Goal: Obtain resource: Download file/media

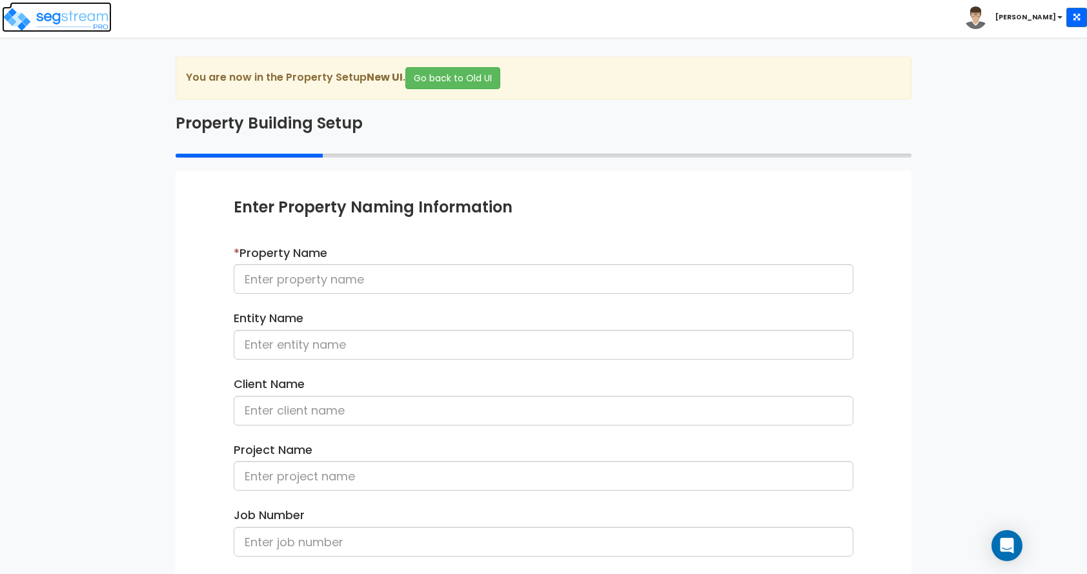
click at [88, 21] on img at bounding box center [57, 19] width 110 height 26
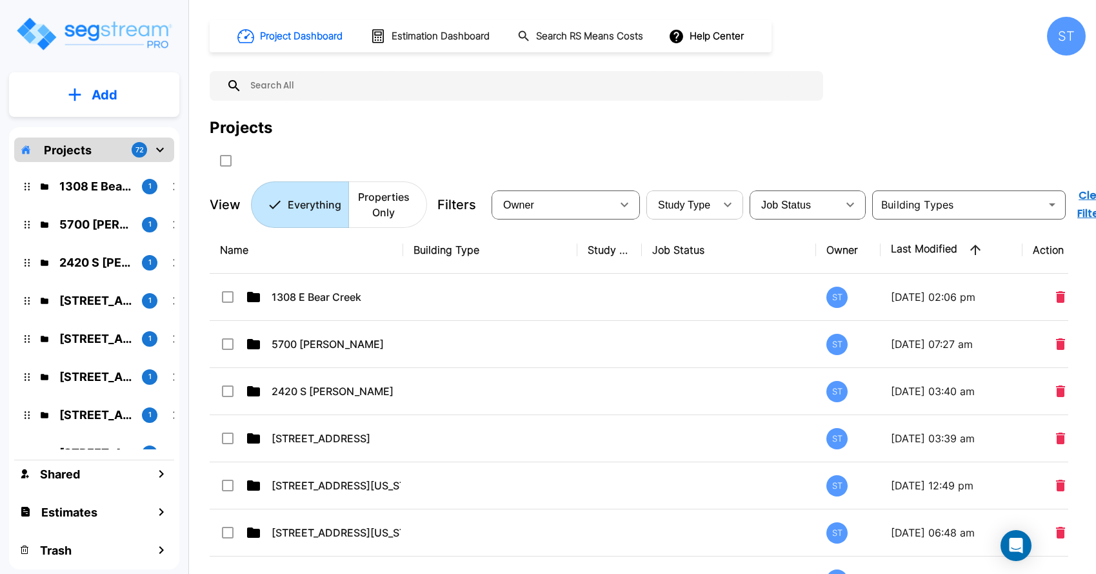
click at [716, 205] on button "button" at bounding box center [728, 205] width 26 height 26
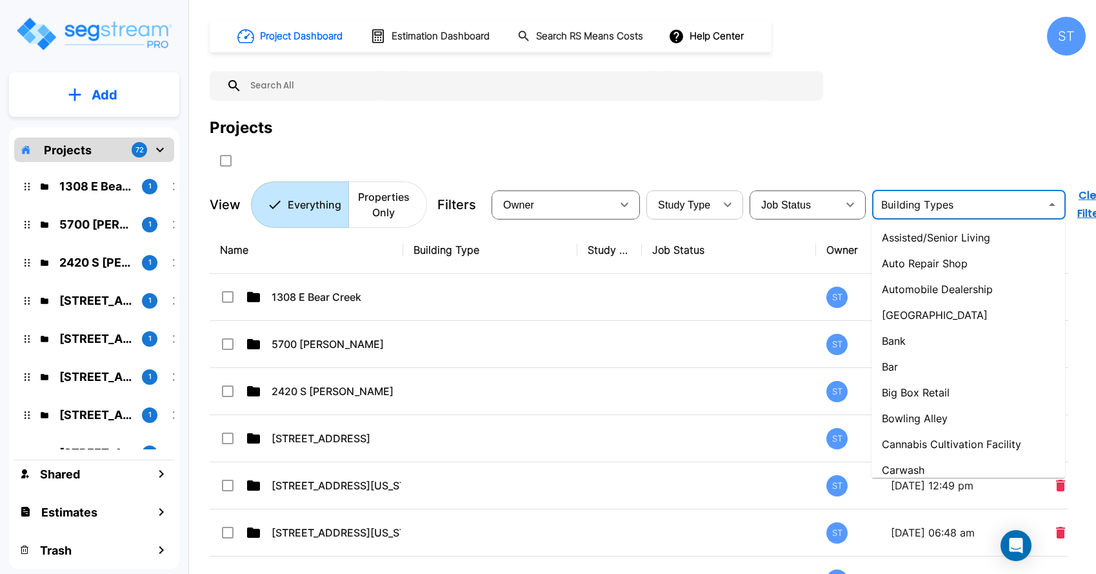
click at [910, 203] on input "text" at bounding box center [958, 205] width 165 height 18
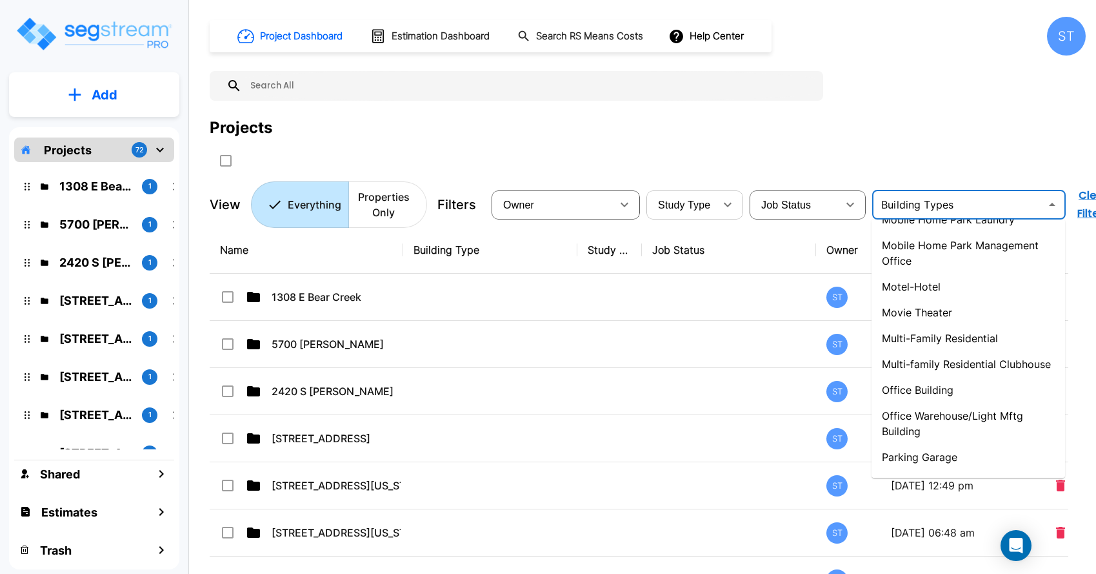
scroll to position [903, 0]
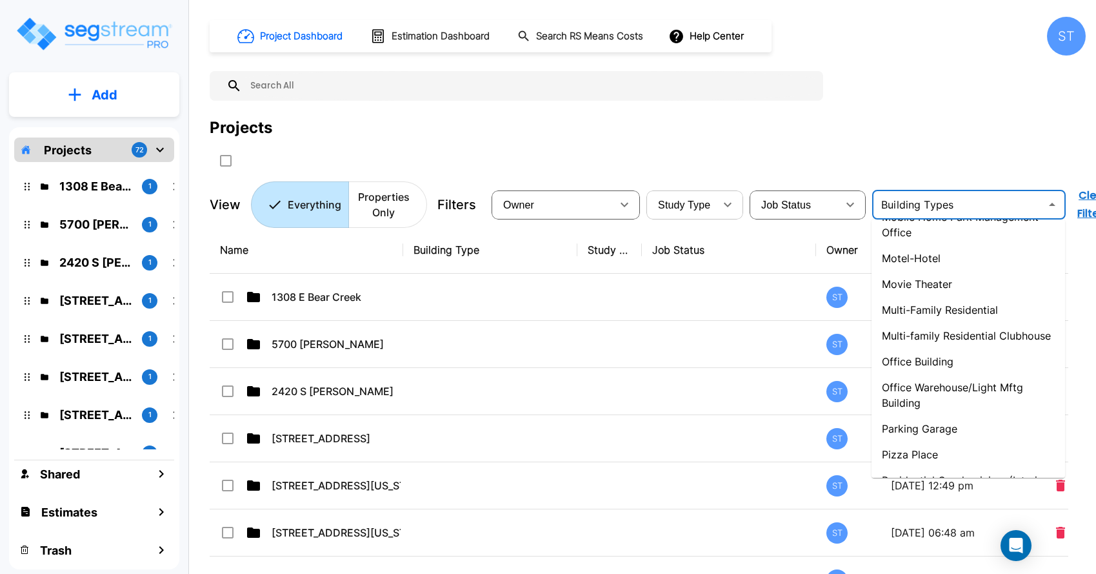
click at [925, 390] on li "Office Warehouse/Light Mftg Building" at bounding box center [969, 394] width 194 height 41
type input "Office Warehouse/Light Mftg Building"
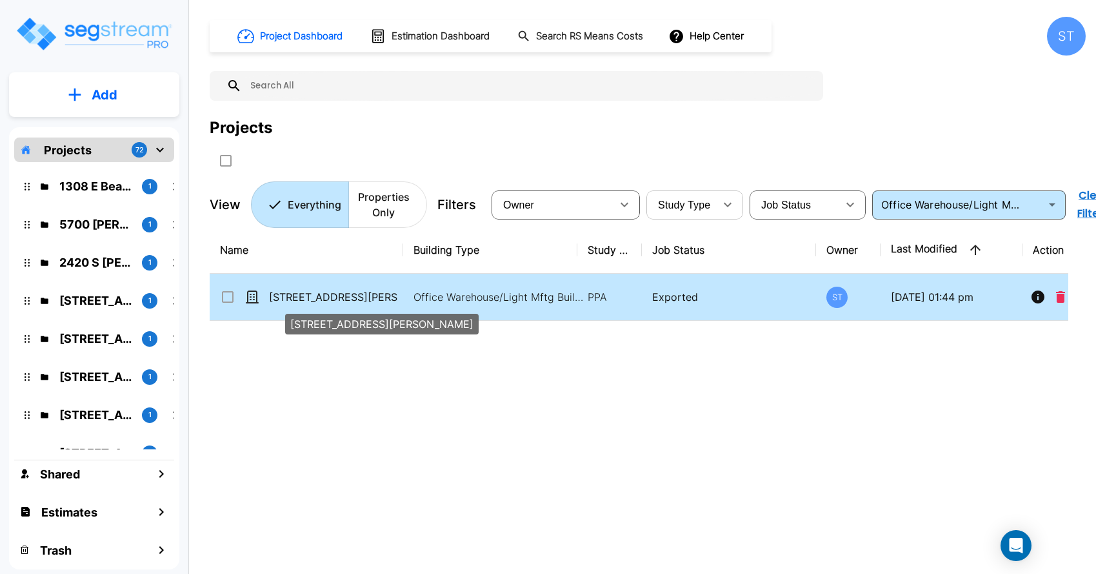
click at [312, 294] on p "[STREET_ADDRESS][PERSON_NAME]" at bounding box center [333, 296] width 129 height 15
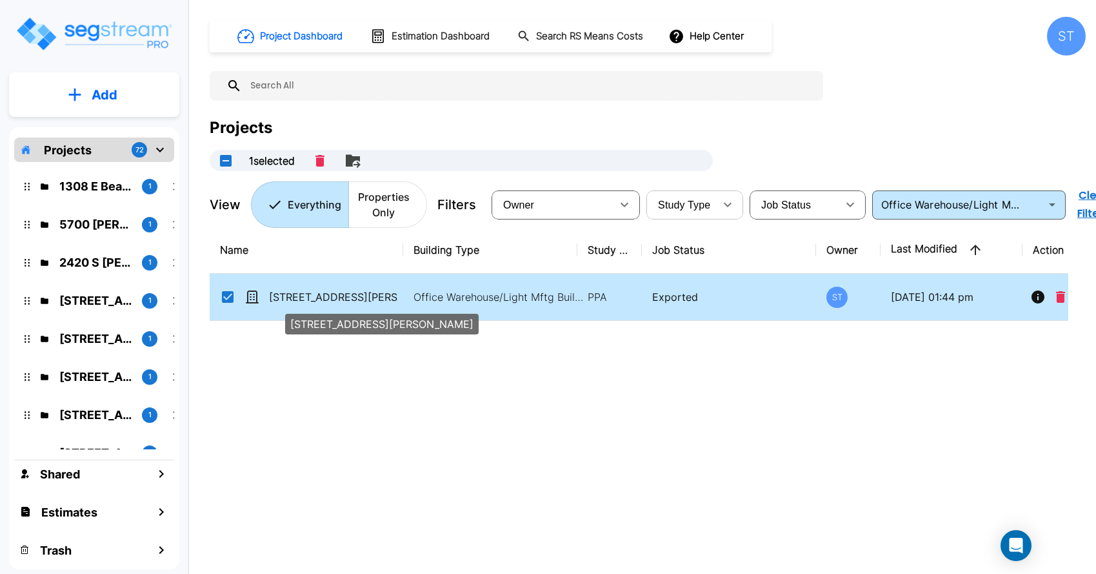
click at [312, 294] on p "801 Montross Ave" at bounding box center [333, 296] width 129 height 15
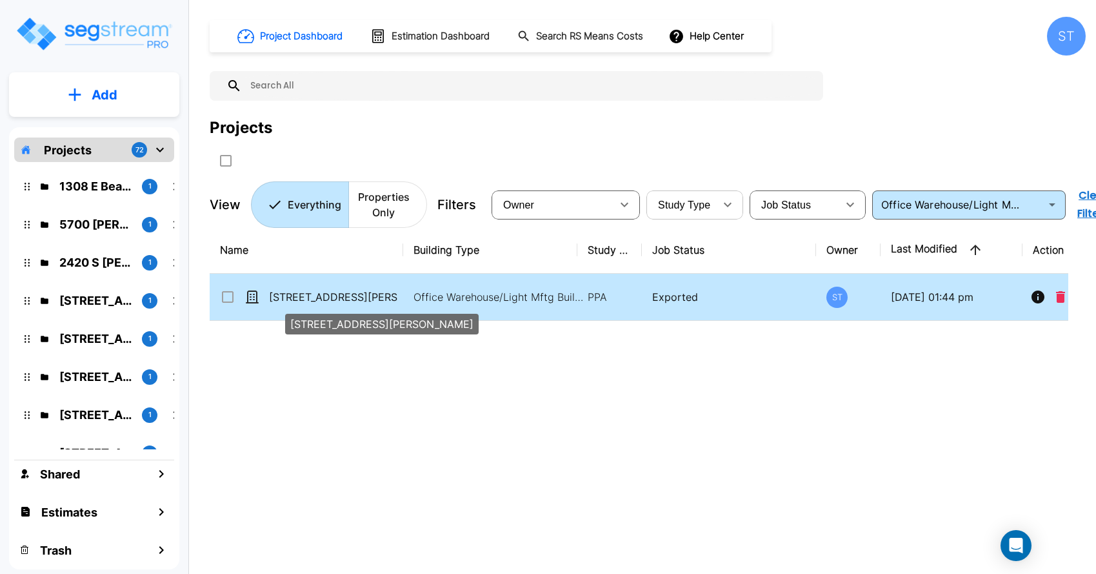
click at [312, 294] on p "801 Montross Ave" at bounding box center [333, 296] width 129 height 15
checkbox input "true"
click at [312, 294] on p "[STREET_ADDRESS][PERSON_NAME]" at bounding box center [333, 296] width 129 height 15
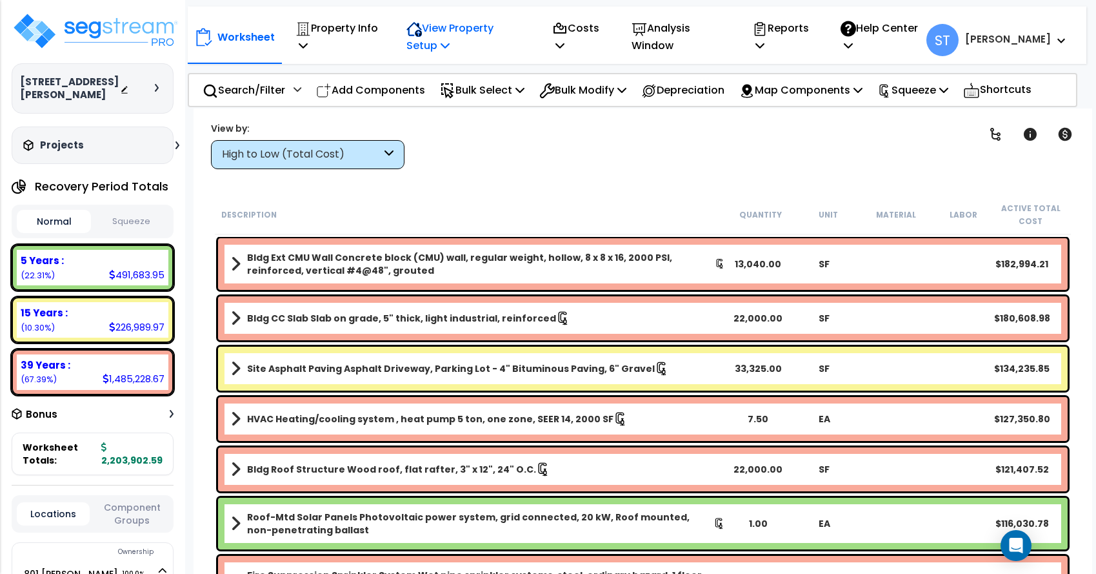
click at [379, 27] on p "View Property Setup" at bounding box center [338, 36] width 84 height 35
click at [516, 27] on p "View Property Setup" at bounding box center [466, 36] width 118 height 35
click at [368, 29] on p "Property Info" at bounding box center [338, 36] width 84 height 35
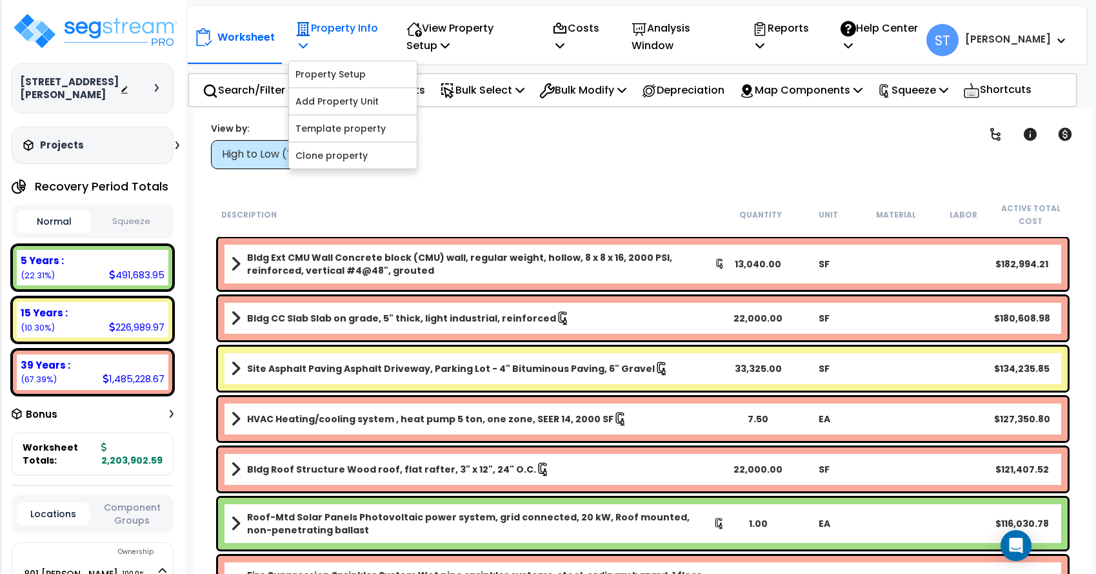
click at [368, 29] on p "Property Info" at bounding box center [338, 36] width 84 height 35
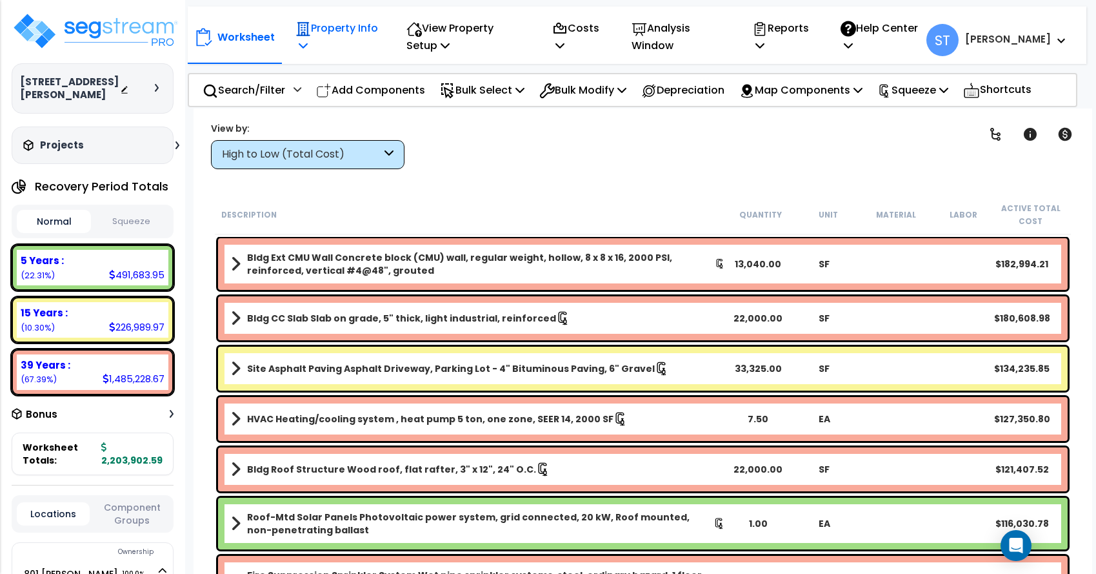
click at [347, 32] on p "Property Info" at bounding box center [338, 36] width 84 height 35
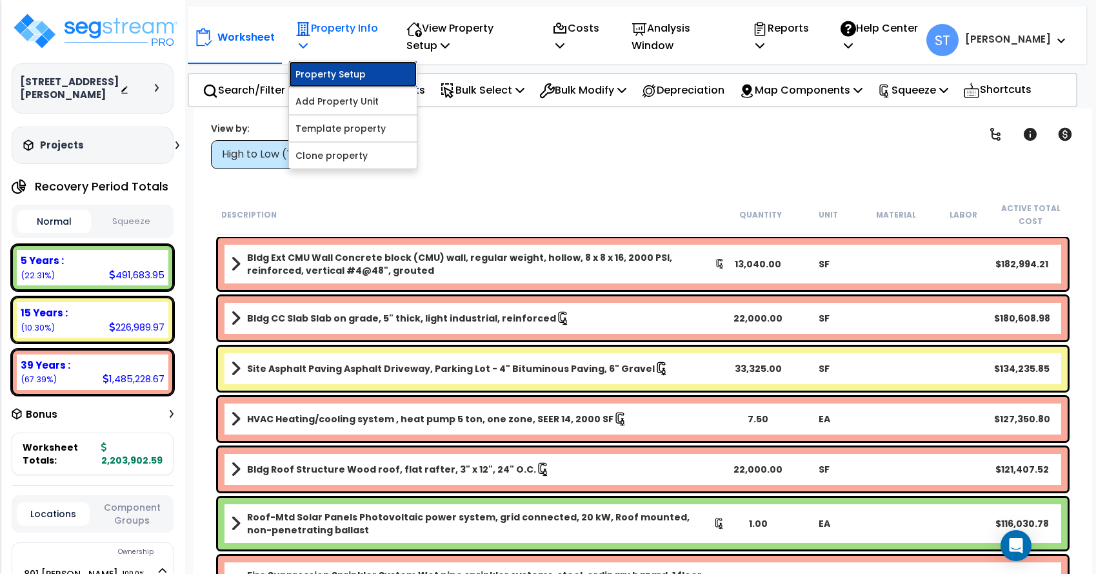
click at [338, 73] on link "Property Setup" at bounding box center [353, 74] width 128 height 26
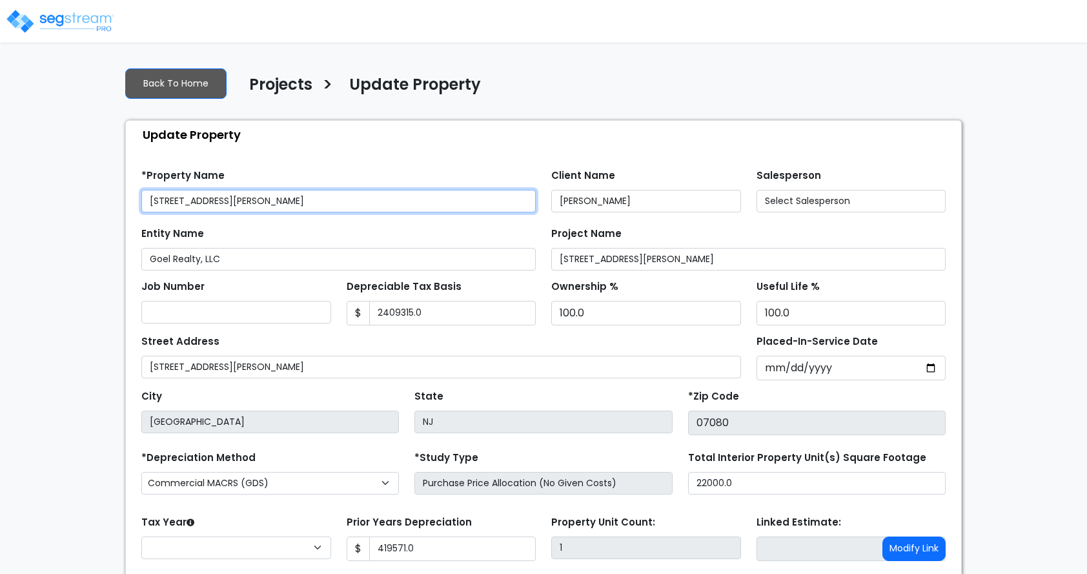
type input "2,409,315.0"
type input "419,571.0"
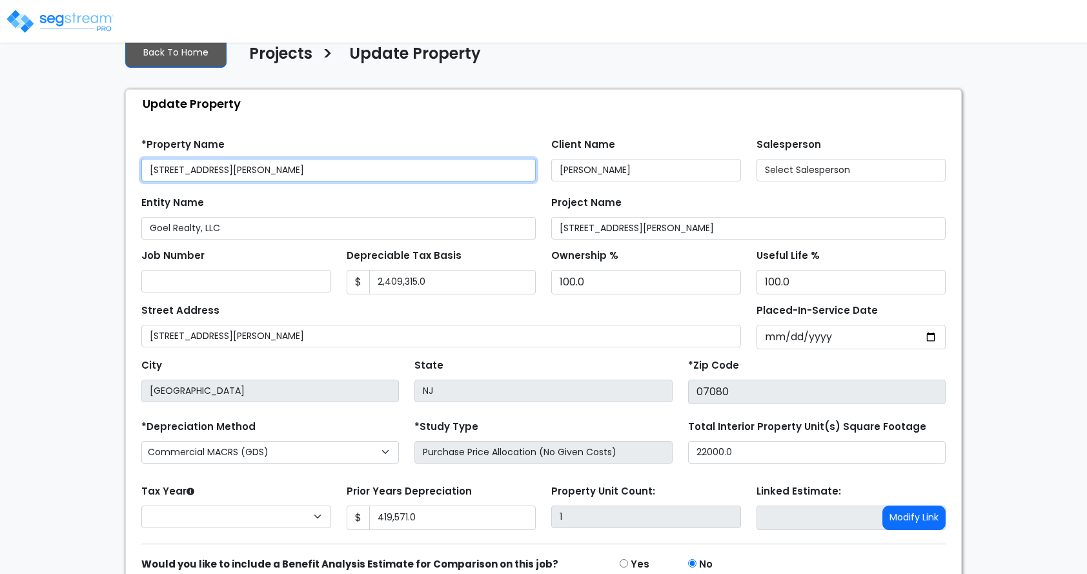
select select "2024"
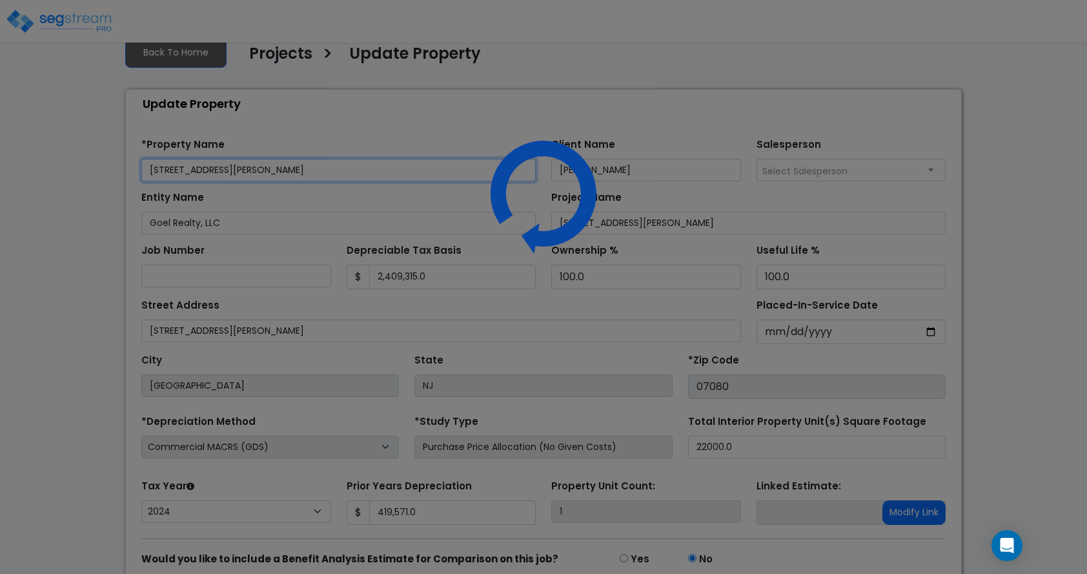
scroll to position [87, 0]
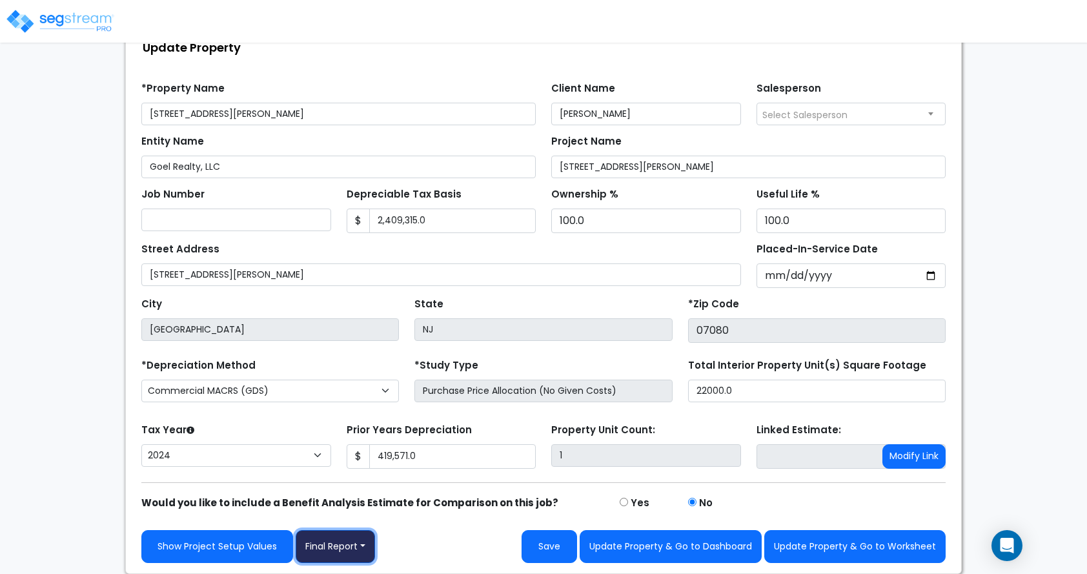
click at [334, 553] on button "Final Report" at bounding box center [335, 546] width 79 height 33
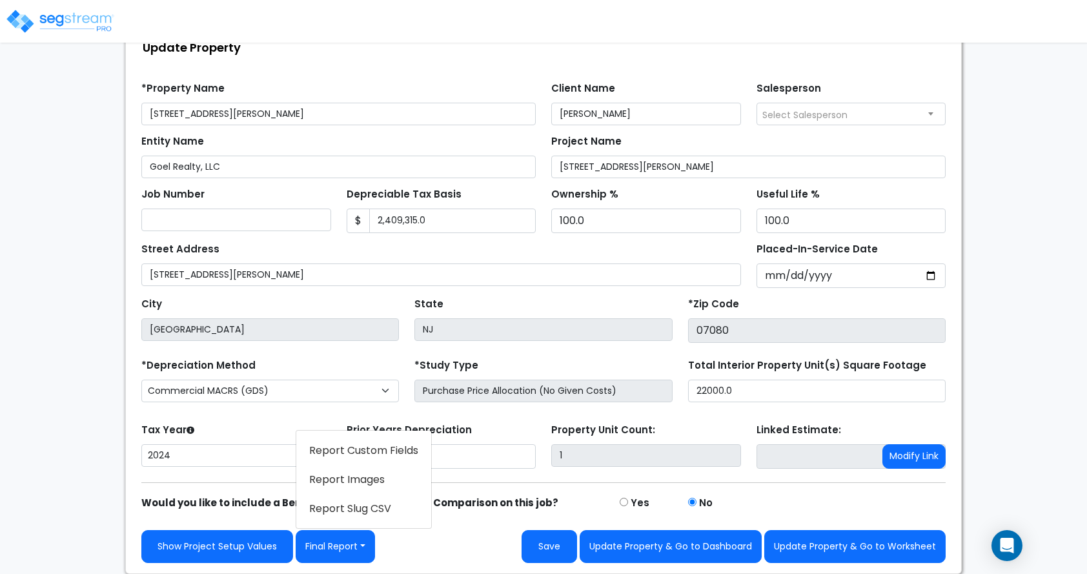
click at [346, 486] on link "Report Images" at bounding box center [363, 480] width 135 height 30
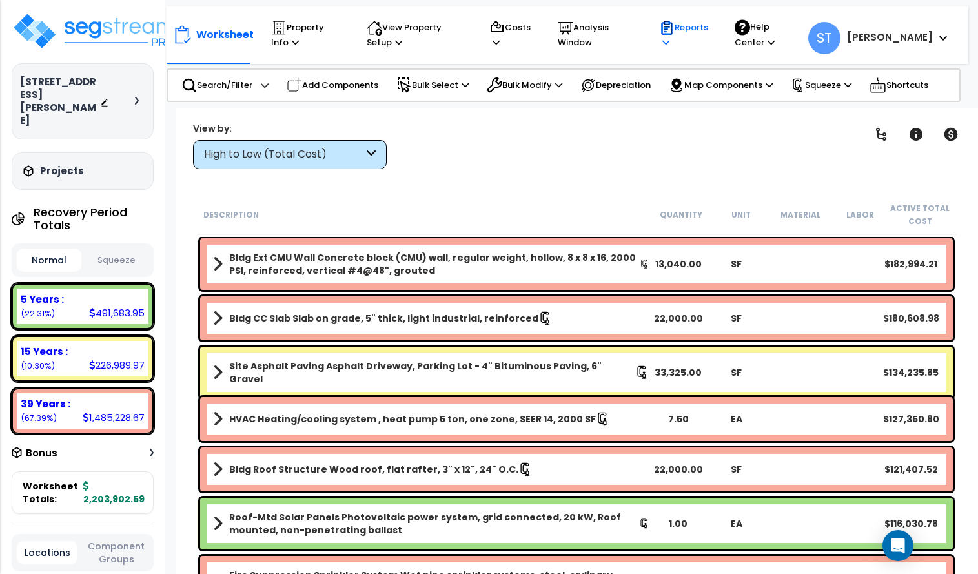
click at [710, 22] on p "Reports" at bounding box center [684, 35] width 51 height 30
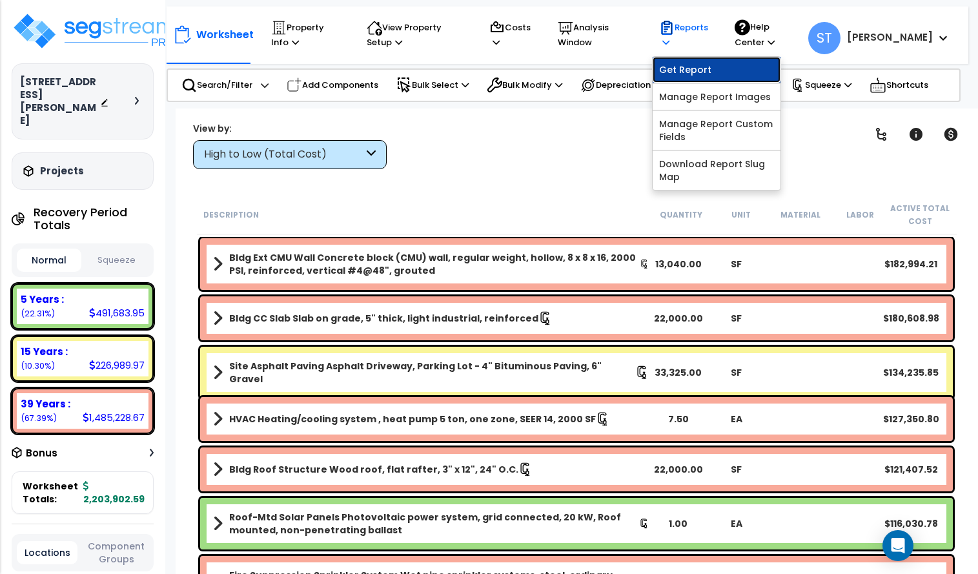
click at [715, 69] on link "Get Report" at bounding box center [716, 70] width 128 height 26
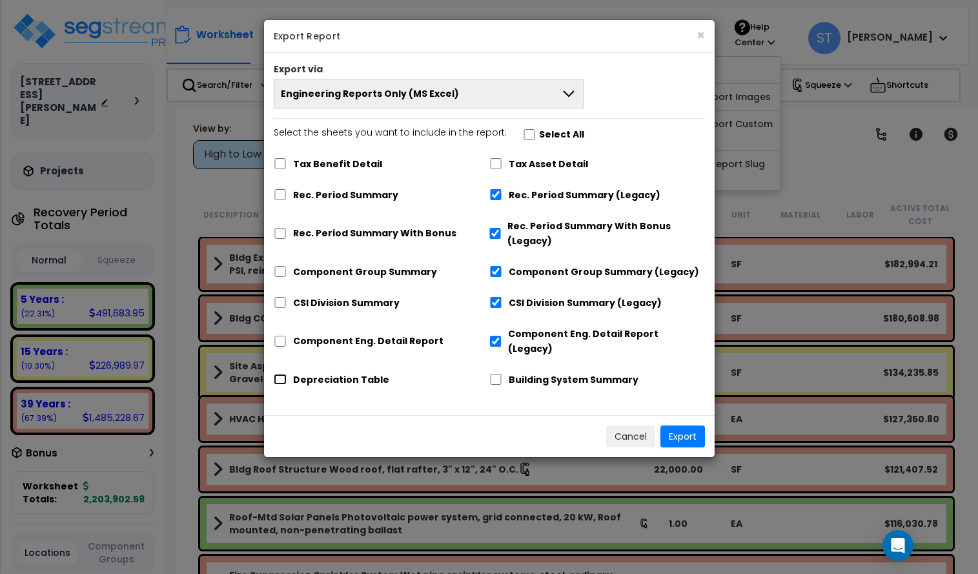
click at [285, 374] on input "Depreciation Table" at bounding box center [280, 379] width 13 height 11
checkbox input "true"
click at [525, 88] on button "Engineering Reports Only (MS Excel)" at bounding box center [429, 94] width 310 height 30
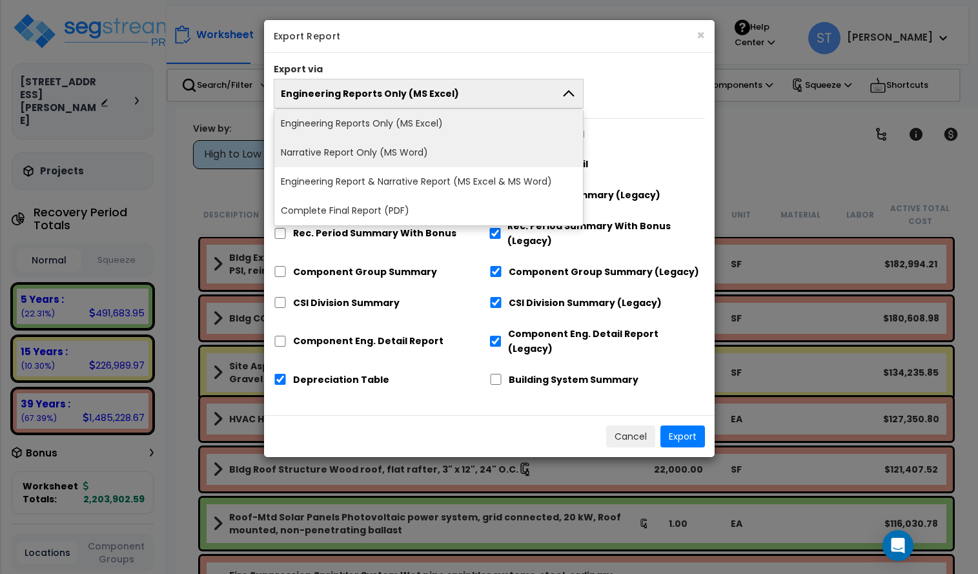
click at [461, 153] on li "Narrative Report Only (MS Word)" at bounding box center [428, 152] width 309 height 29
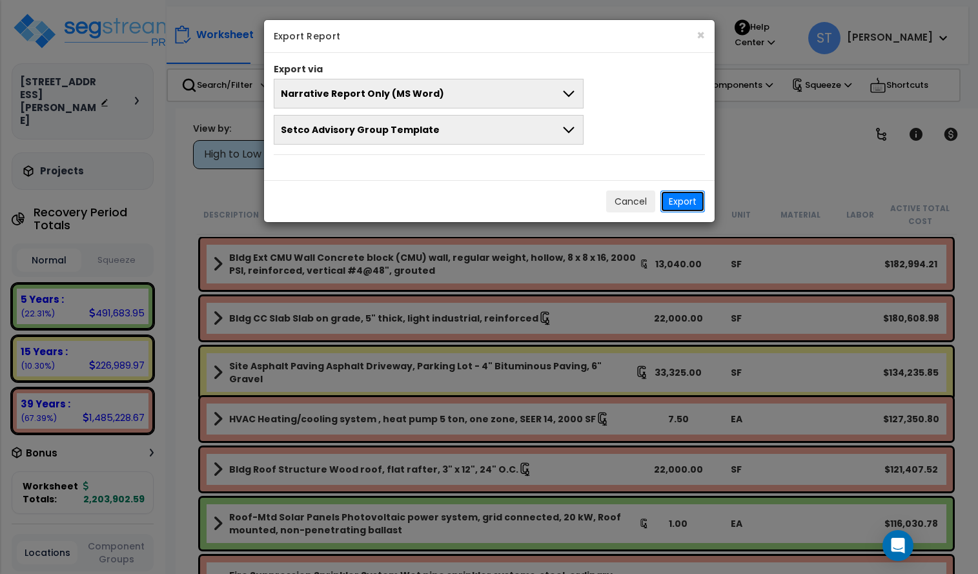
click at [687, 198] on button "Export" at bounding box center [682, 201] width 45 height 22
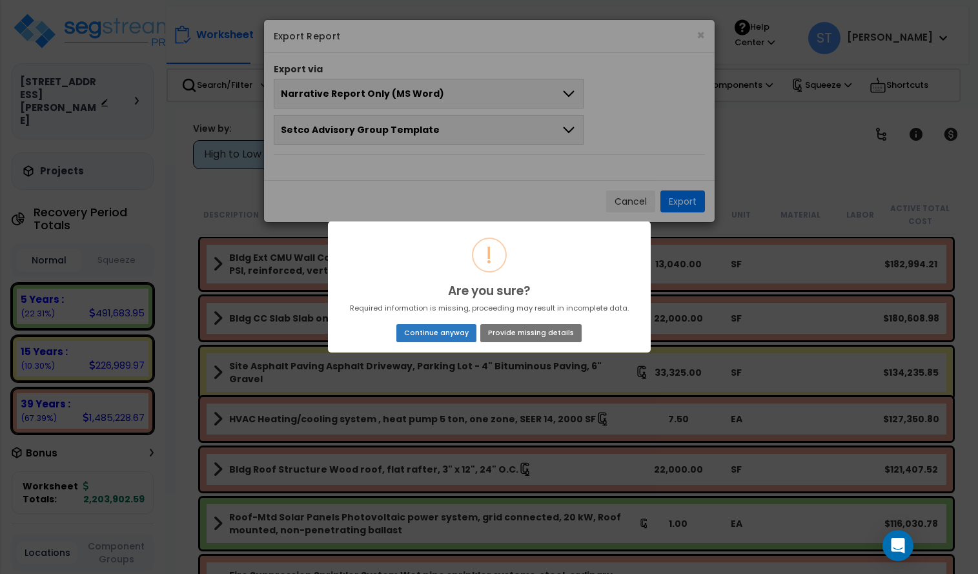
click at [441, 329] on button "Continue anyway" at bounding box center [435, 333] width 79 height 18
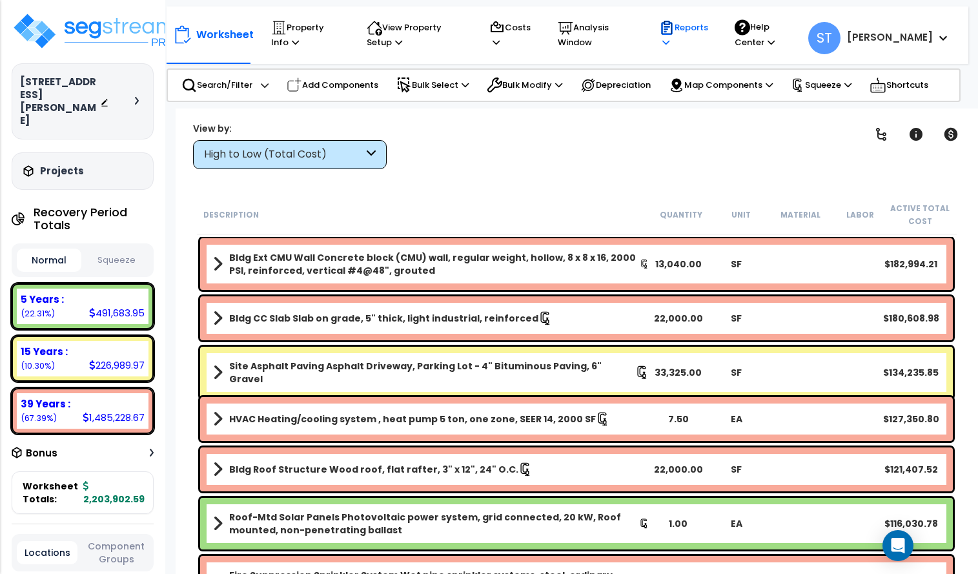
click at [710, 32] on p "Reports" at bounding box center [684, 35] width 51 height 30
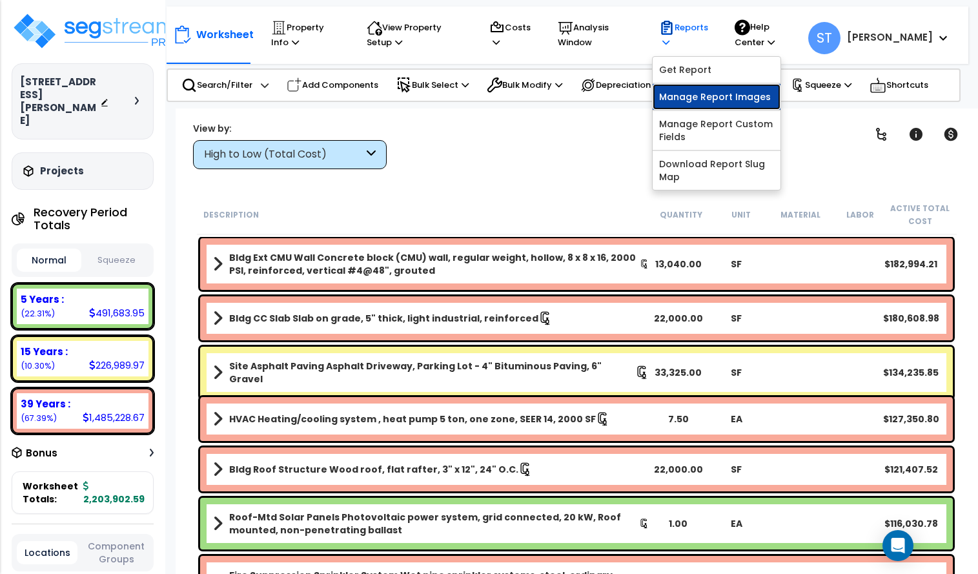
click at [719, 95] on link "Manage Report Images" at bounding box center [716, 97] width 128 height 26
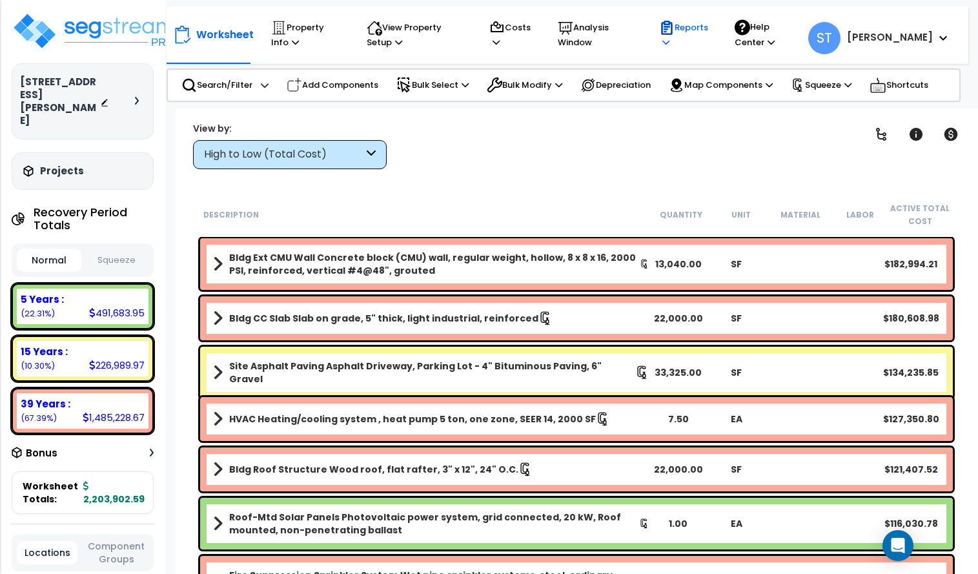
click at [710, 28] on p "Reports" at bounding box center [684, 35] width 51 height 30
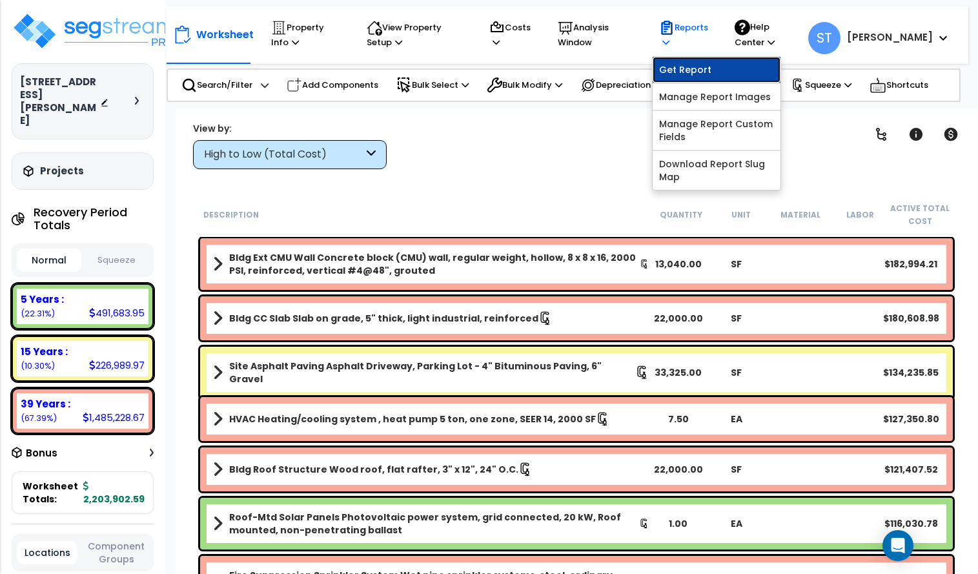
click at [713, 72] on link "Get Report" at bounding box center [716, 70] width 128 height 26
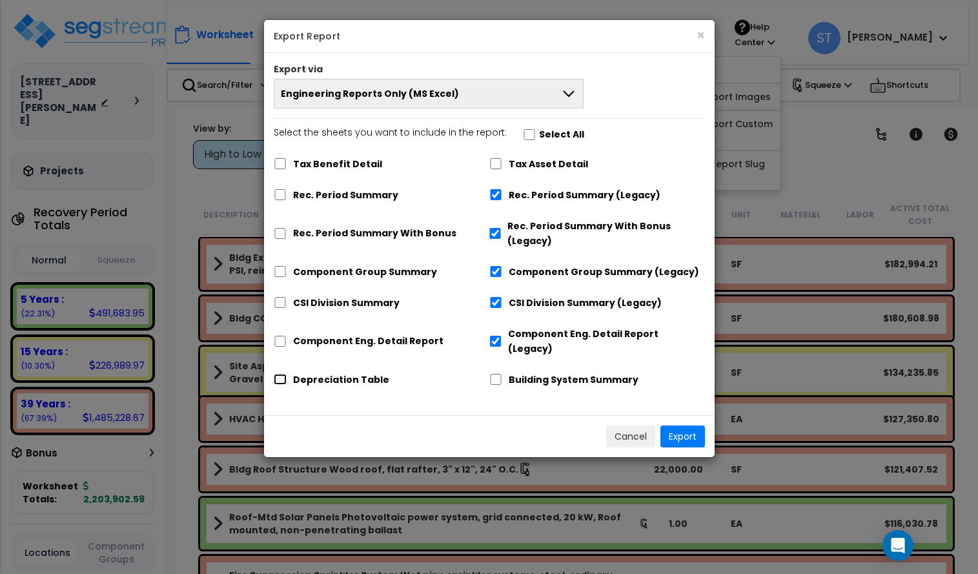
click at [281, 374] on input "Depreciation Table" at bounding box center [280, 379] width 13 height 11
checkbox input "true"
click at [466, 101] on button "Engineering Reports Only (MS Excel)" at bounding box center [429, 94] width 310 height 30
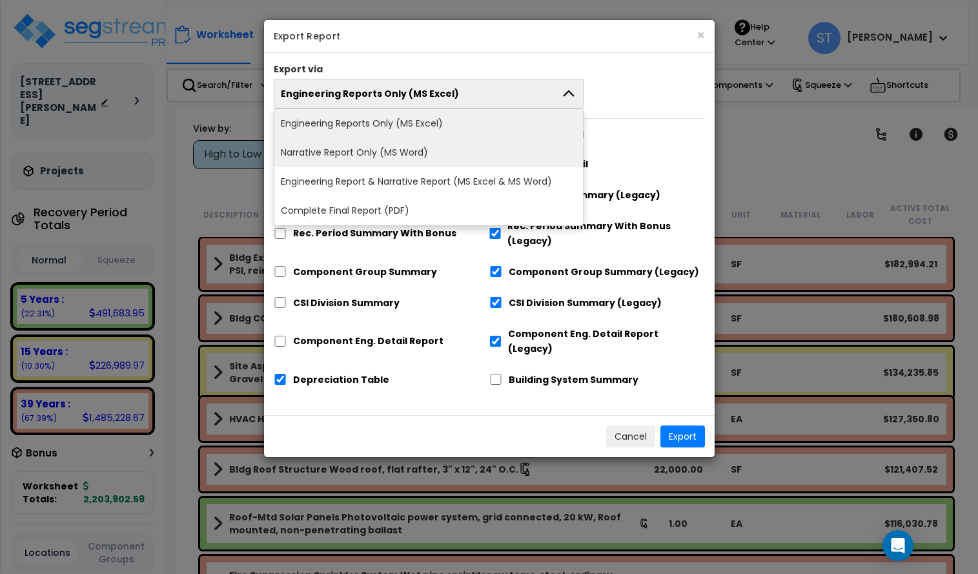
click at [439, 156] on li "Narrative Report Only (MS Word)" at bounding box center [428, 152] width 309 height 29
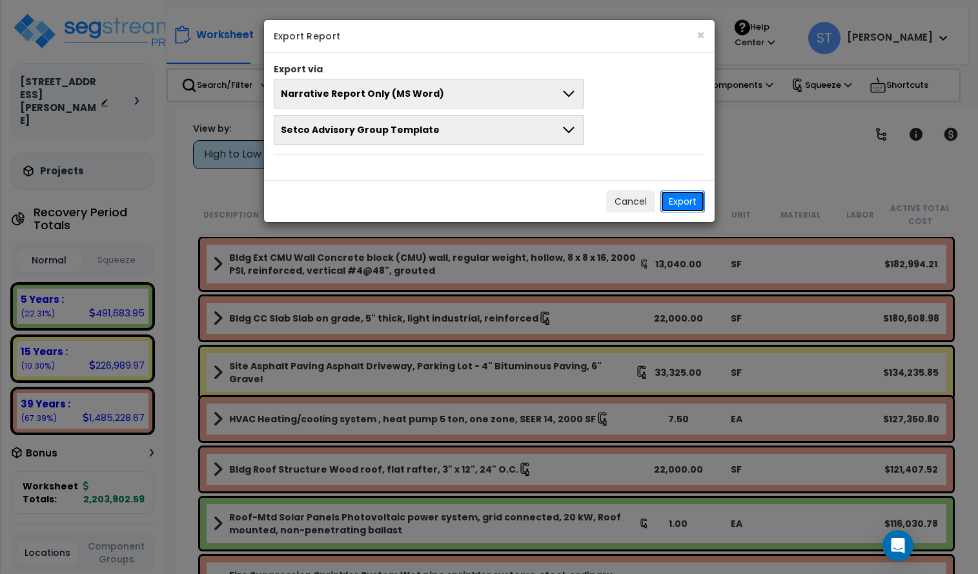
click at [676, 196] on button "Export" at bounding box center [682, 201] width 45 height 22
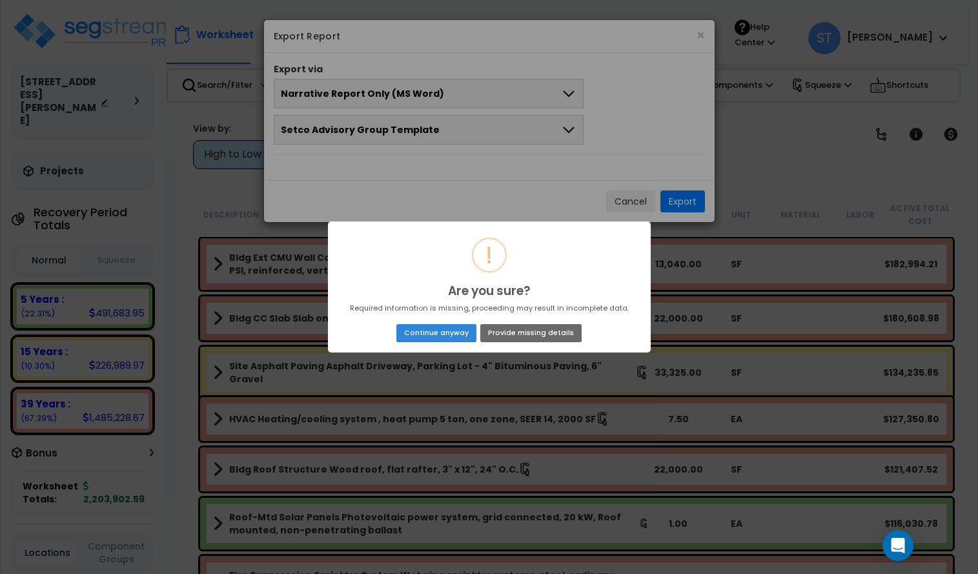
click at [517, 329] on button "Provide missing details" at bounding box center [530, 333] width 101 height 18
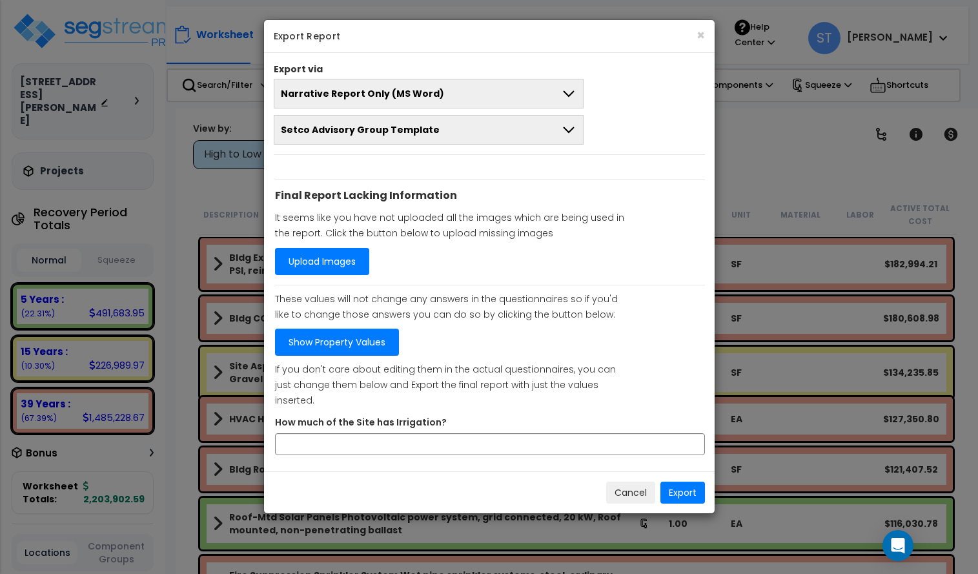
click at [312, 254] on link "Upload Images" at bounding box center [322, 261] width 94 height 27
